Goal: Find specific page/section: Find specific page/section

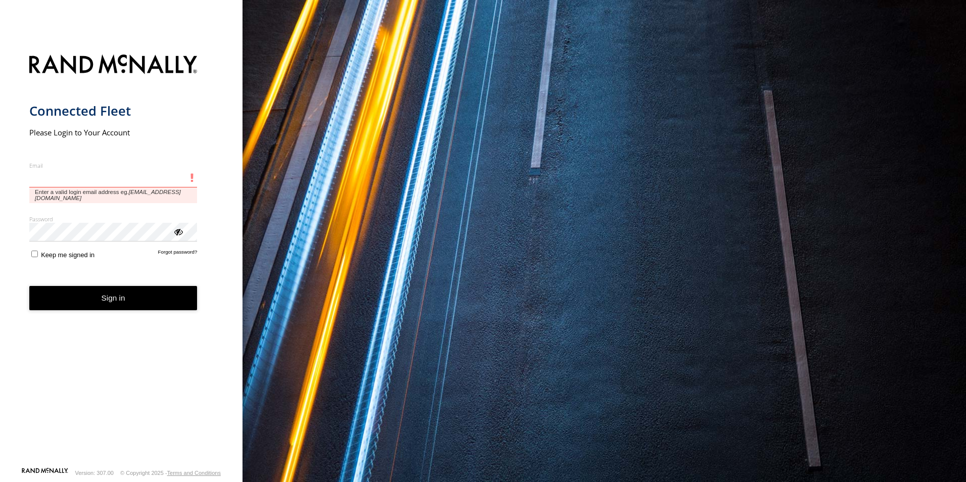
click at [105, 185] on input "Email" at bounding box center [113, 178] width 168 height 18
type input "**********"
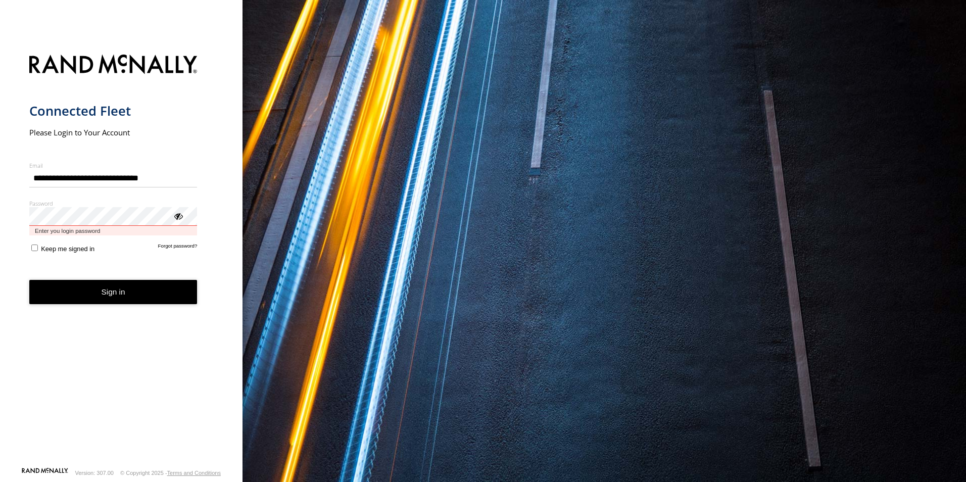
click at [29, 280] on button "Sign in" at bounding box center [113, 292] width 168 height 25
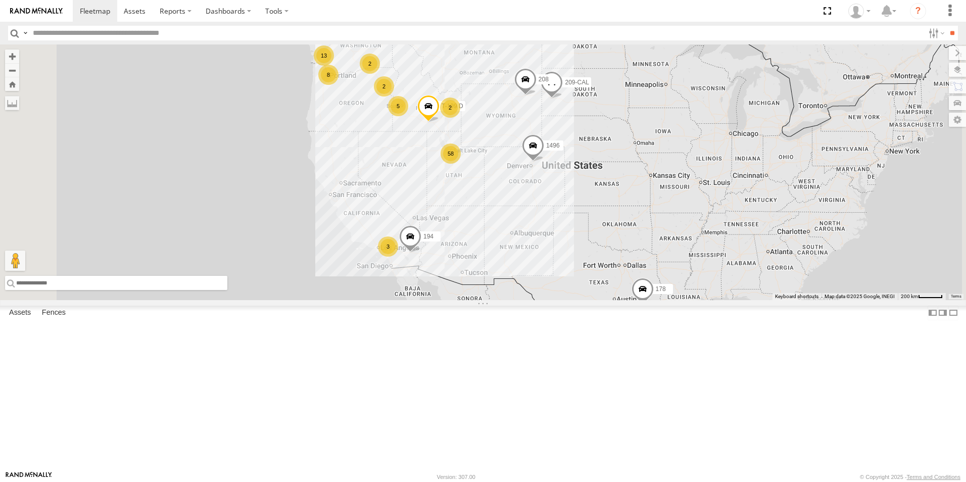
click at [227, 290] on input "text" at bounding box center [116, 283] width 222 height 14
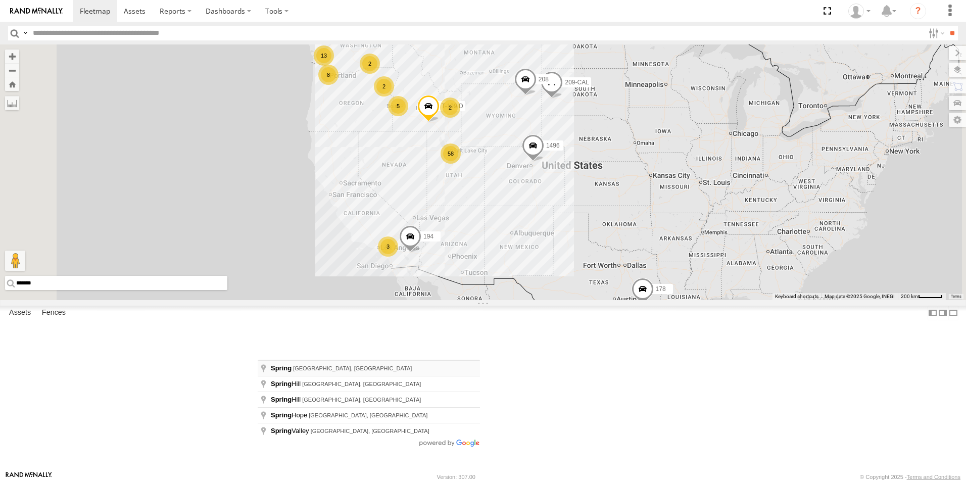
type input "**********"
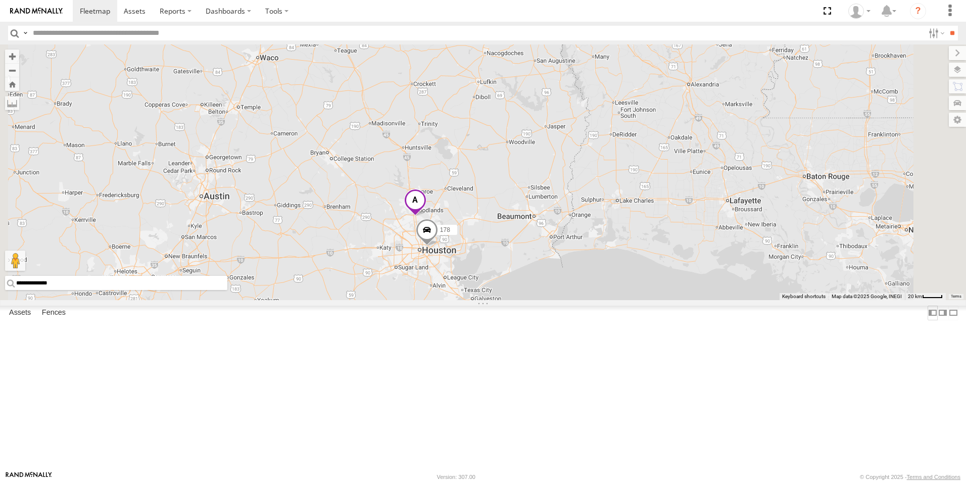
drag, startPoint x: 331, startPoint y: 458, endPoint x: 220, endPoint y: 452, distance: 110.8
click at [220, 452] on main "**********" at bounding box center [483, 257] width 966 height 427
click at [319, 300] on div "178 1496 208 194 307W 209-CAL T-199 D" at bounding box center [483, 172] width 966 height 256
click at [103, 17] on link at bounding box center [95, 11] width 44 height 22
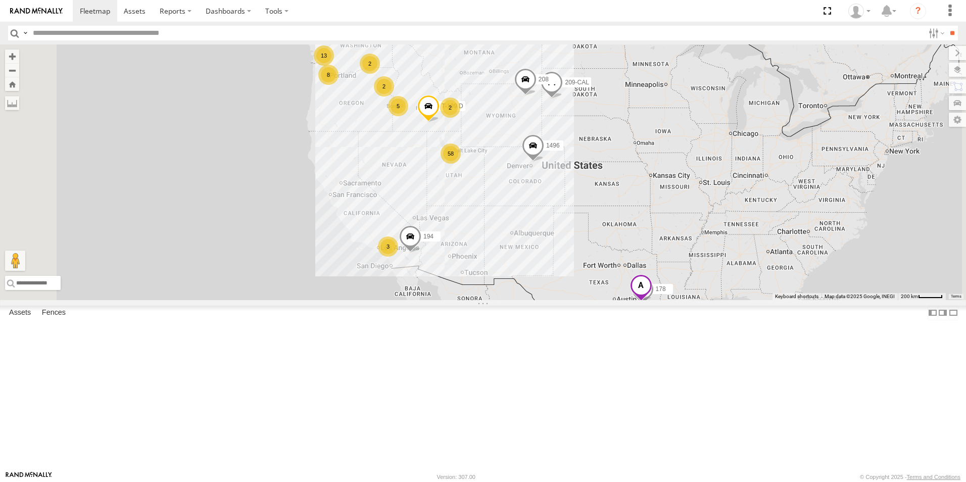
click at [652, 302] on span at bounding box center [641, 287] width 22 height 27
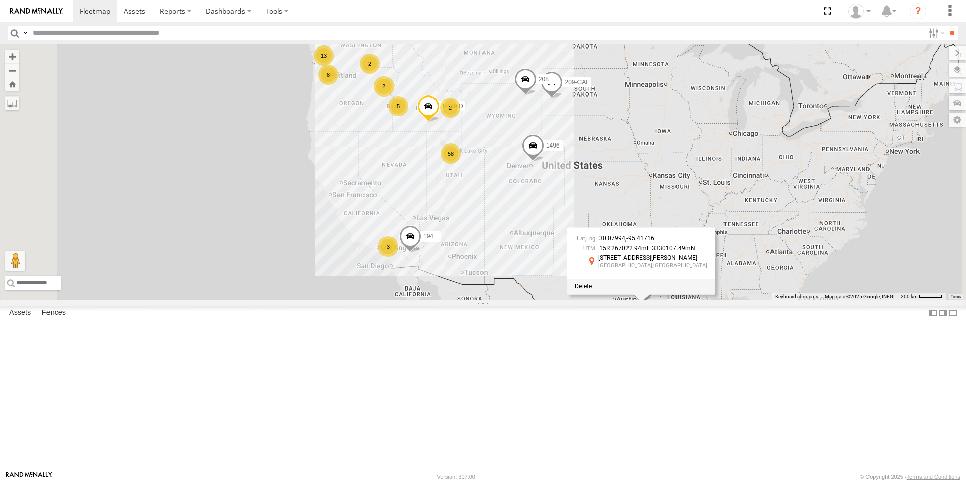
click at [654, 300] on div "178 1496 58 3 2 208 13 8 5 2 194 2 307W 209-CAL T-199 D 30.07994 , -95.41716 15…" at bounding box center [483, 172] width 966 height 256
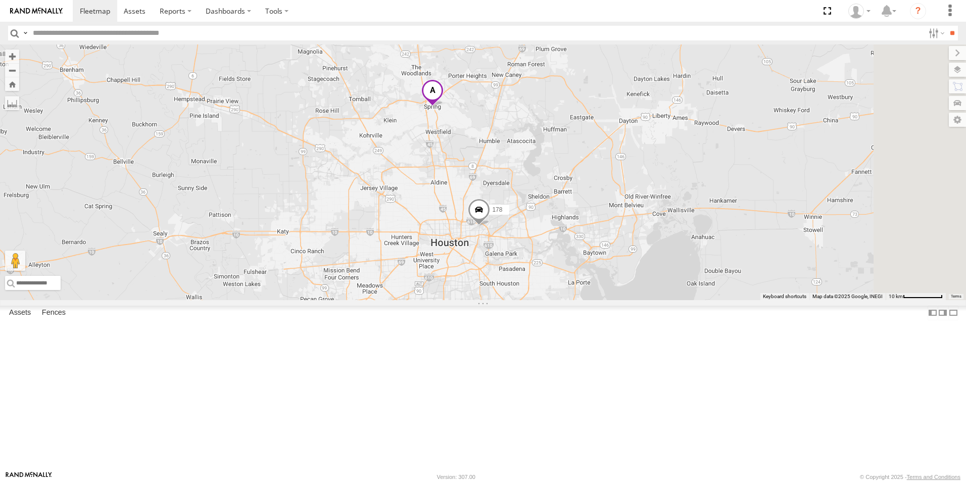
drag, startPoint x: 769, startPoint y: 340, endPoint x: 529, endPoint y: 374, distance: 242.0
click at [529, 300] on div "178 1496 208 194 307W 209-CAL T-199 D" at bounding box center [483, 172] width 966 height 256
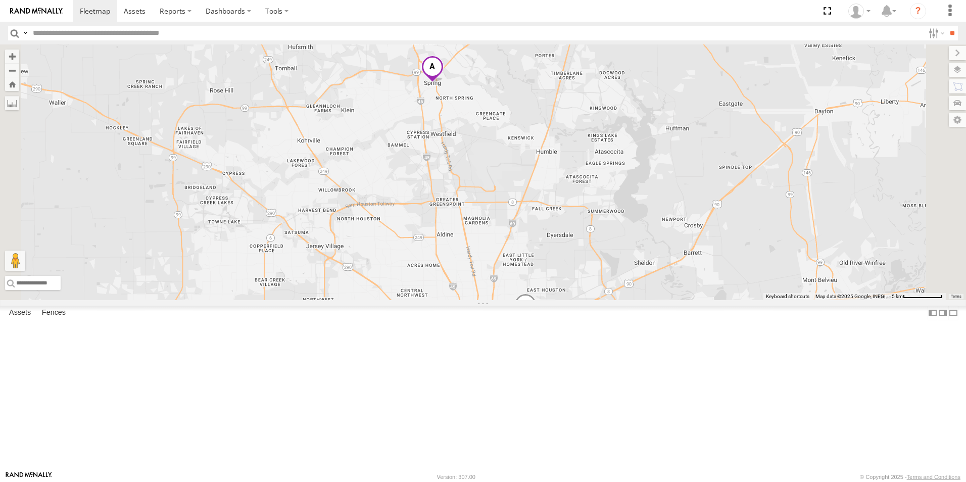
drag, startPoint x: 557, startPoint y: 275, endPoint x: 556, endPoint y: 373, distance: 98.6
click at [559, 300] on div "178 1496 208 194 307W 209-CAL T-199 D" at bounding box center [483, 172] width 966 height 256
click at [442, 80] on span at bounding box center [431, 66] width 22 height 27
click at [388, 69] on span at bounding box center [379, 65] width 17 height 7
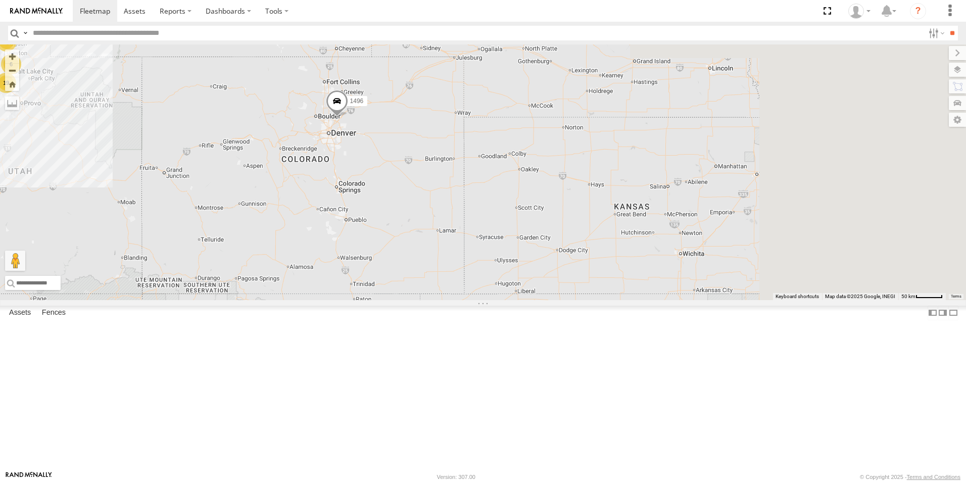
drag, startPoint x: 692, startPoint y: 190, endPoint x: 322, endPoint y: 191, distance: 369.9
click at [322, 191] on div "178 1496 T-199 D 208 194 307W 209-CAL 19 6 33" at bounding box center [483, 172] width 966 height 256
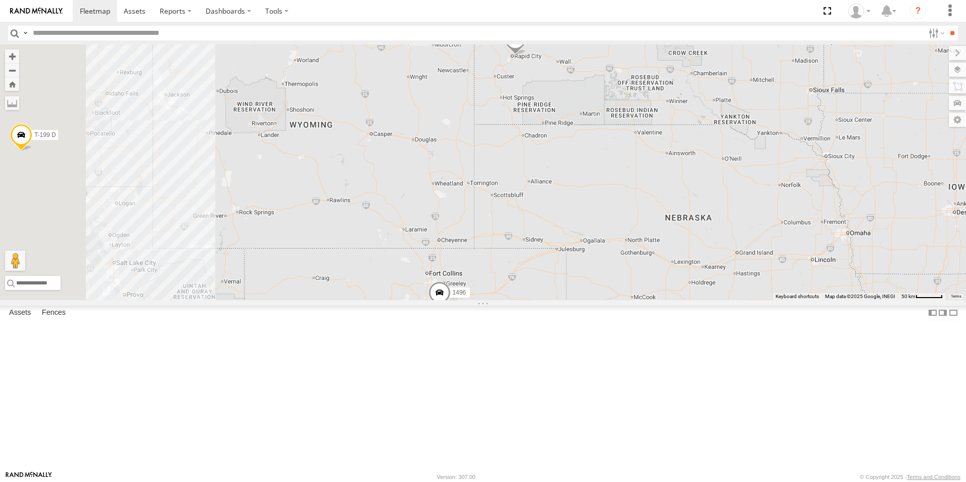
drag, startPoint x: 401, startPoint y: 183, endPoint x: 515, endPoint y: 378, distance: 224.9
click at [515, 300] on div "178 1496 T-199 D 208 194 307W 209-CAL" at bounding box center [483, 172] width 966 height 256
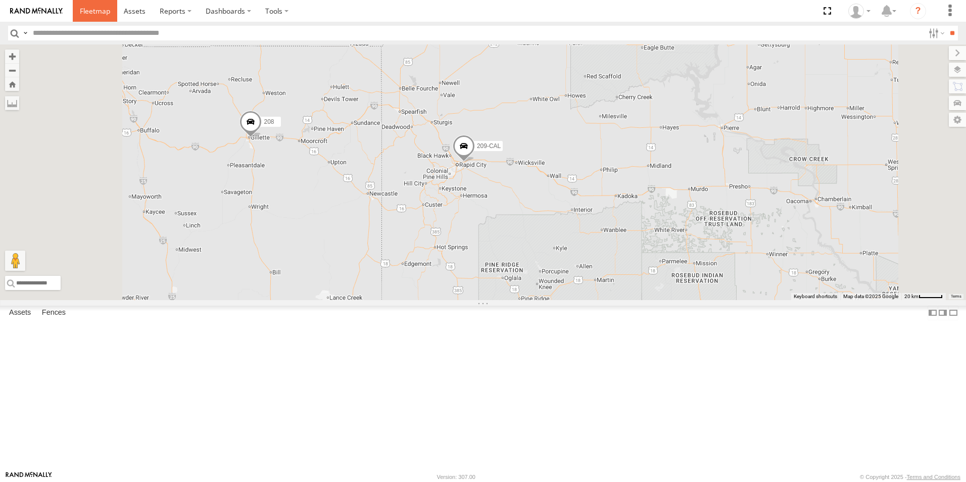
click at [90, 18] on link at bounding box center [95, 11] width 44 height 22
